Goal: Obtain resource: Download file/media

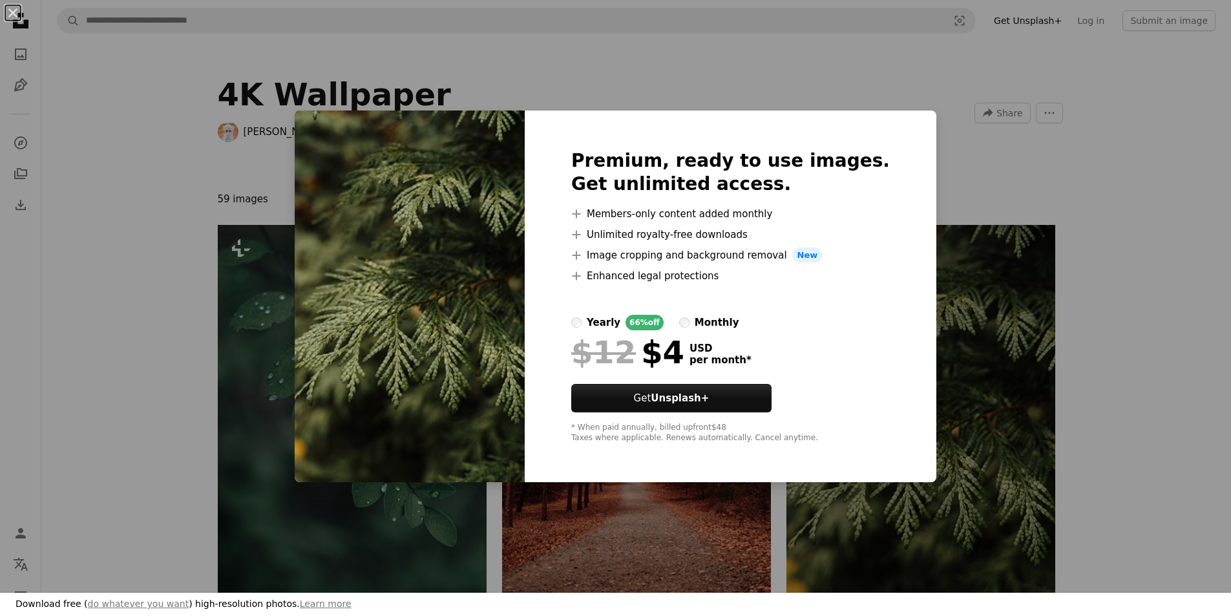
scroll to position [194, 0]
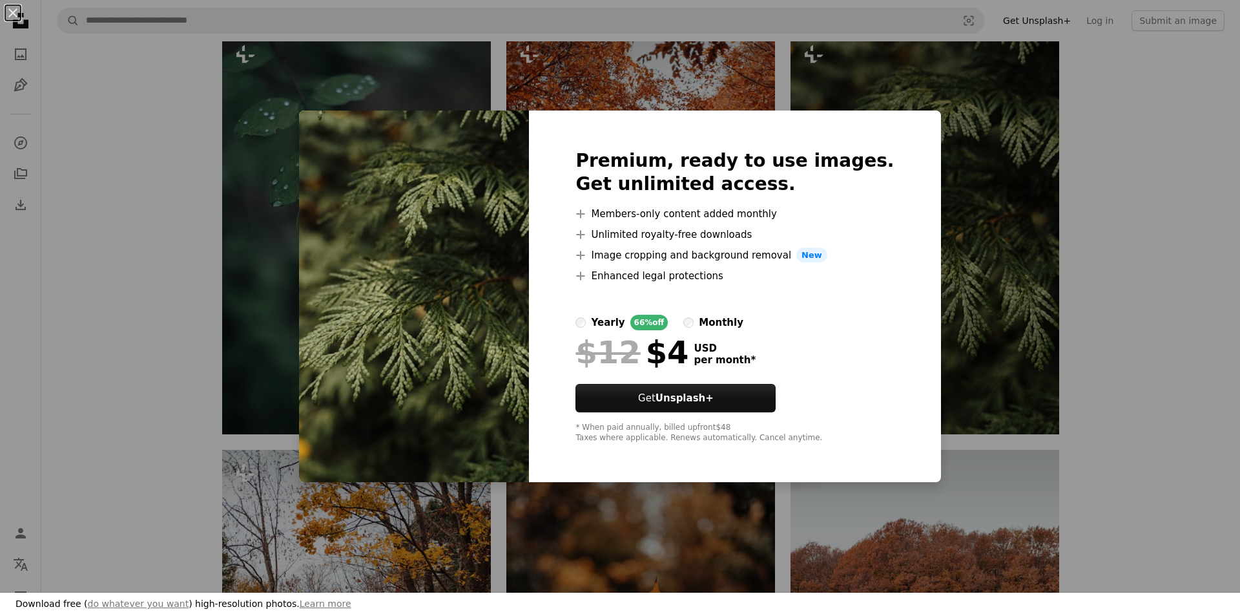
click at [825, 71] on div "An X shape Premium, ready to use images. Get unlimited access. A plus sign Memb…" at bounding box center [620, 308] width 1240 height 616
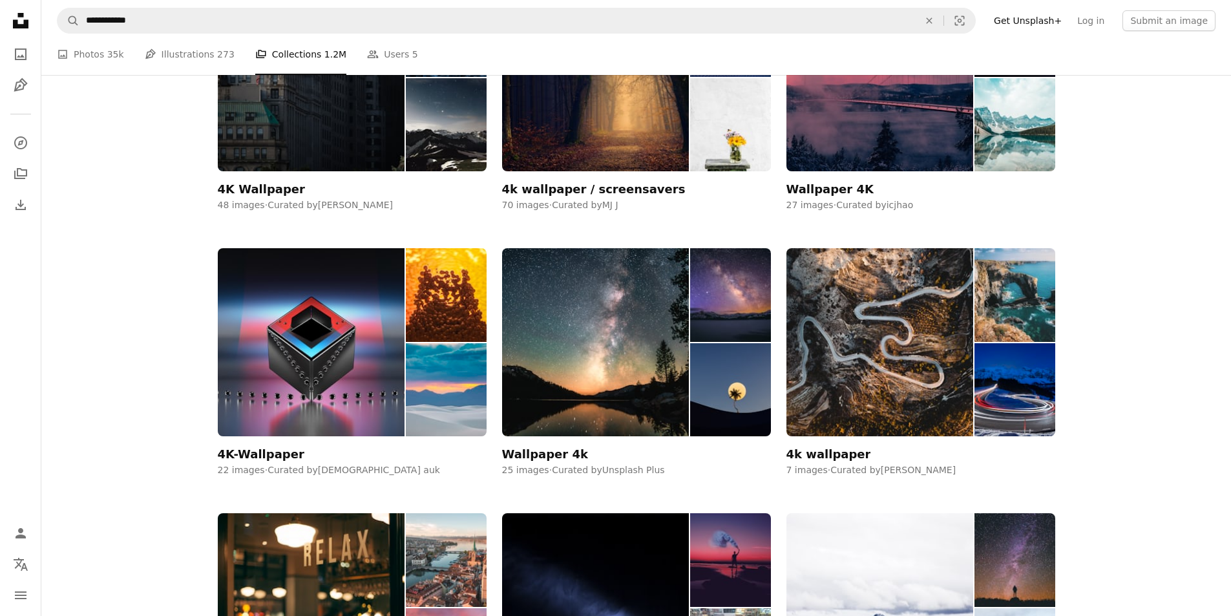
scroll to position [840, 0]
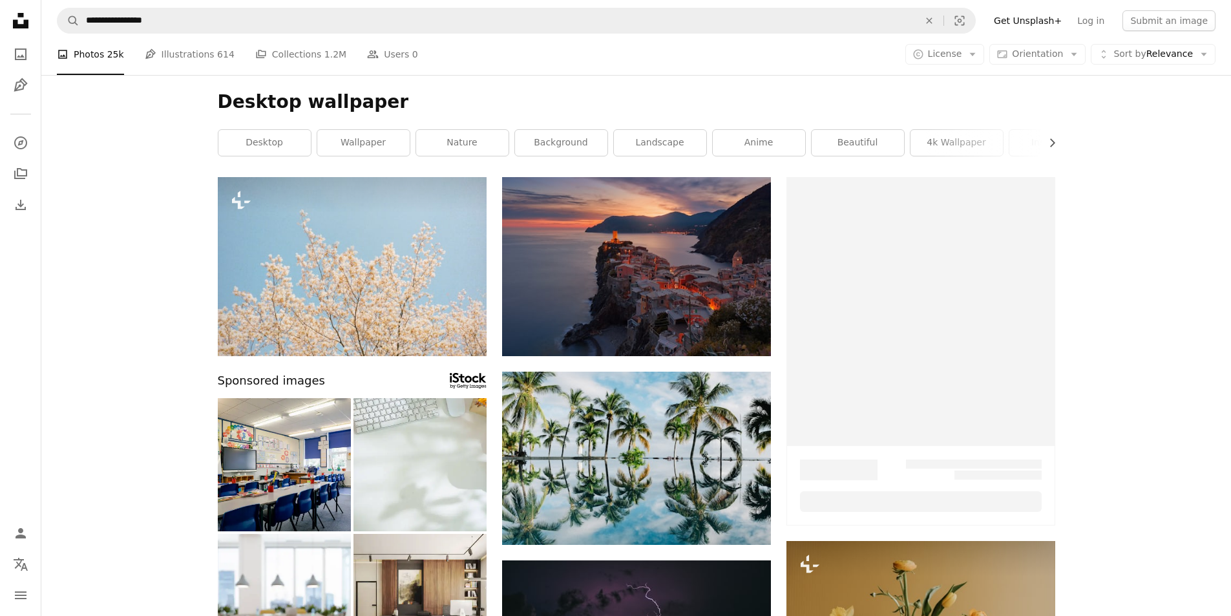
scroll to position [1024, 0]
